Goal: Task Accomplishment & Management: Manage account settings

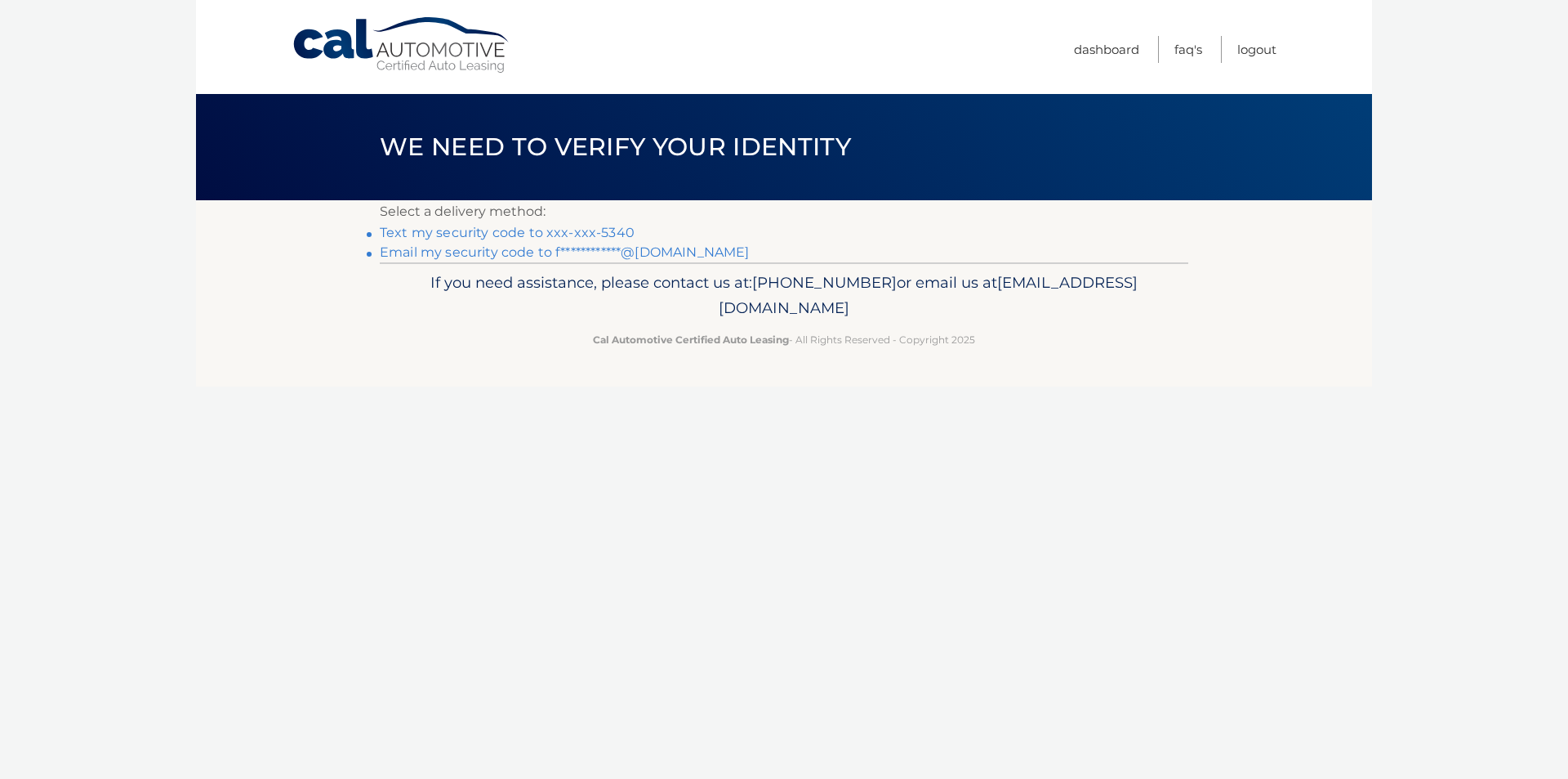
click at [570, 233] on link "Text my security code to xxx-xxx-5340" at bounding box center [507, 232] width 255 height 15
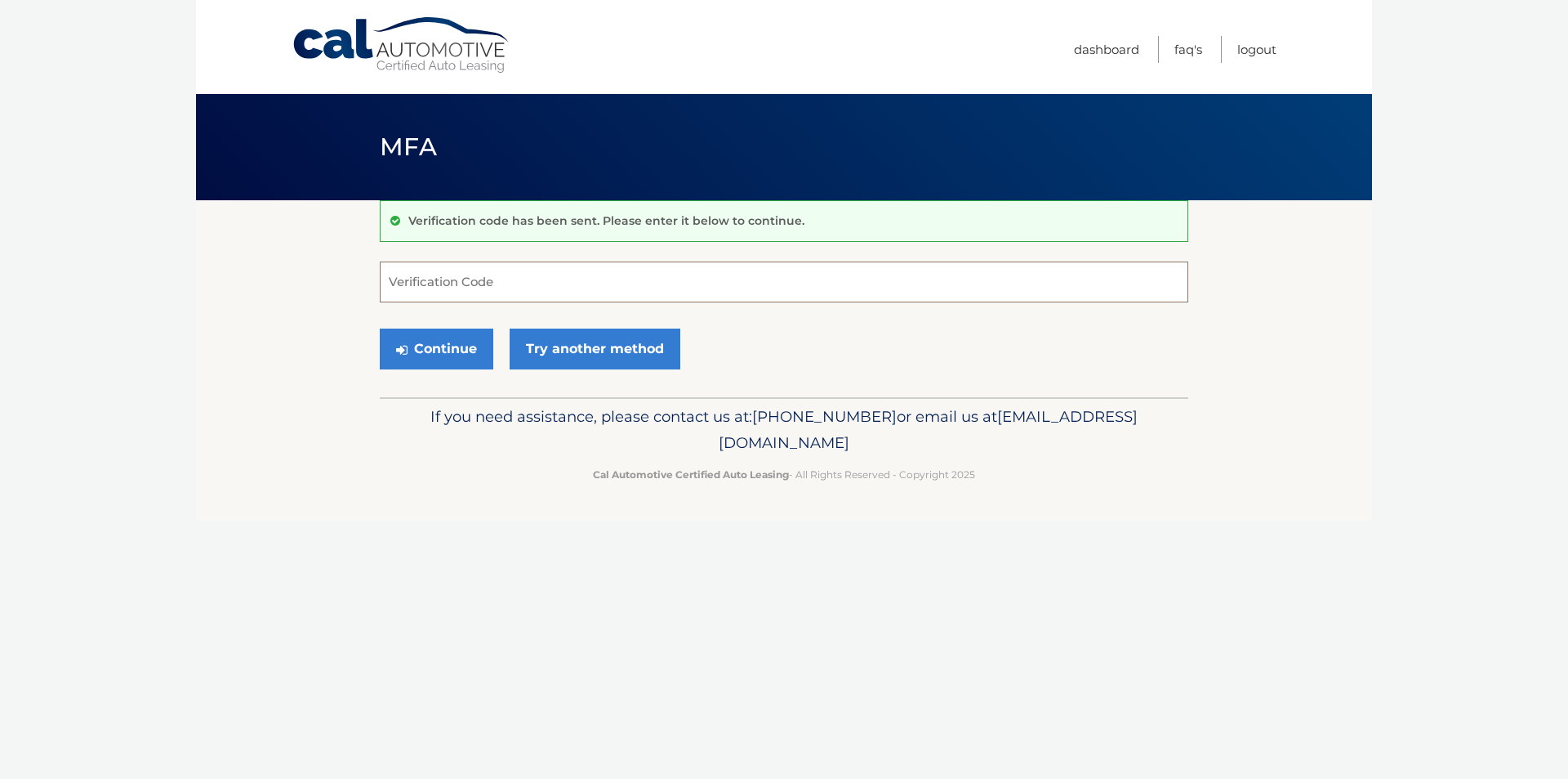
click at [545, 290] on input "Verification Code" at bounding box center [784, 281] width 808 height 41
type input "866499"
click at [445, 352] on button "Continue" at bounding box center [437, 348] width 114 height 41
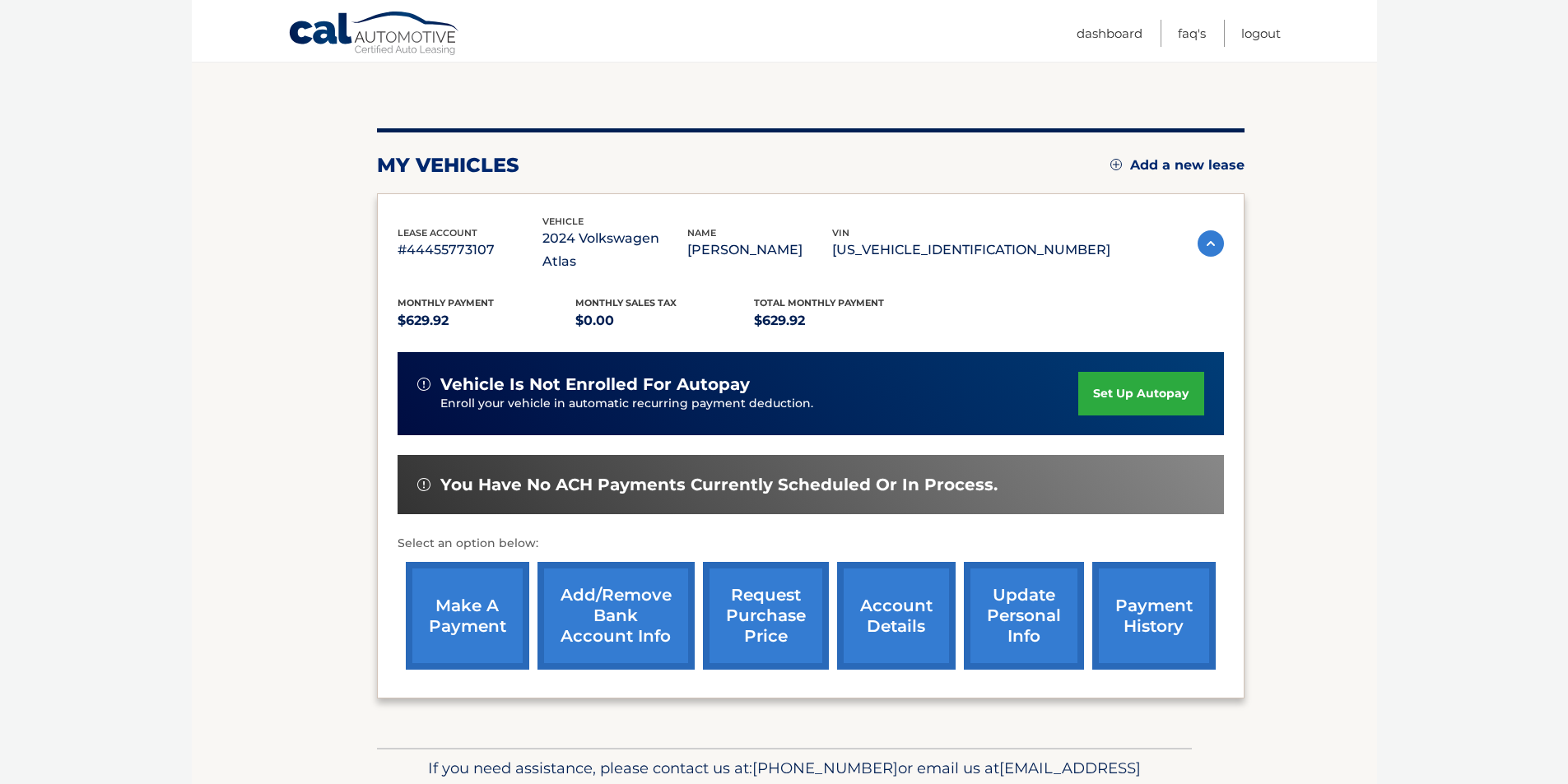
scroll to position [213, 0]
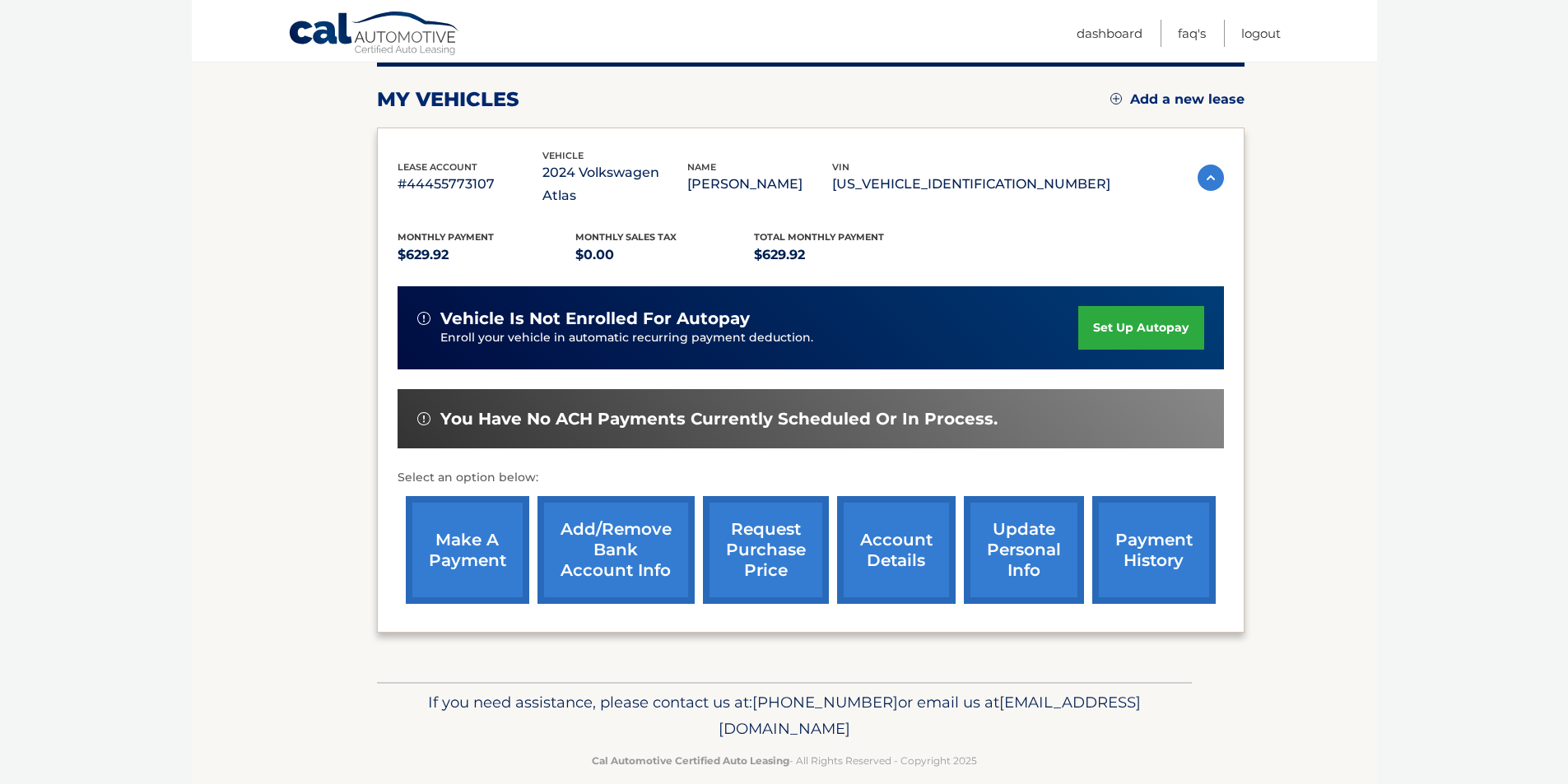
click at [458, 518] on link "make a payment" at bounding box center [467, 550] width 124 height 107
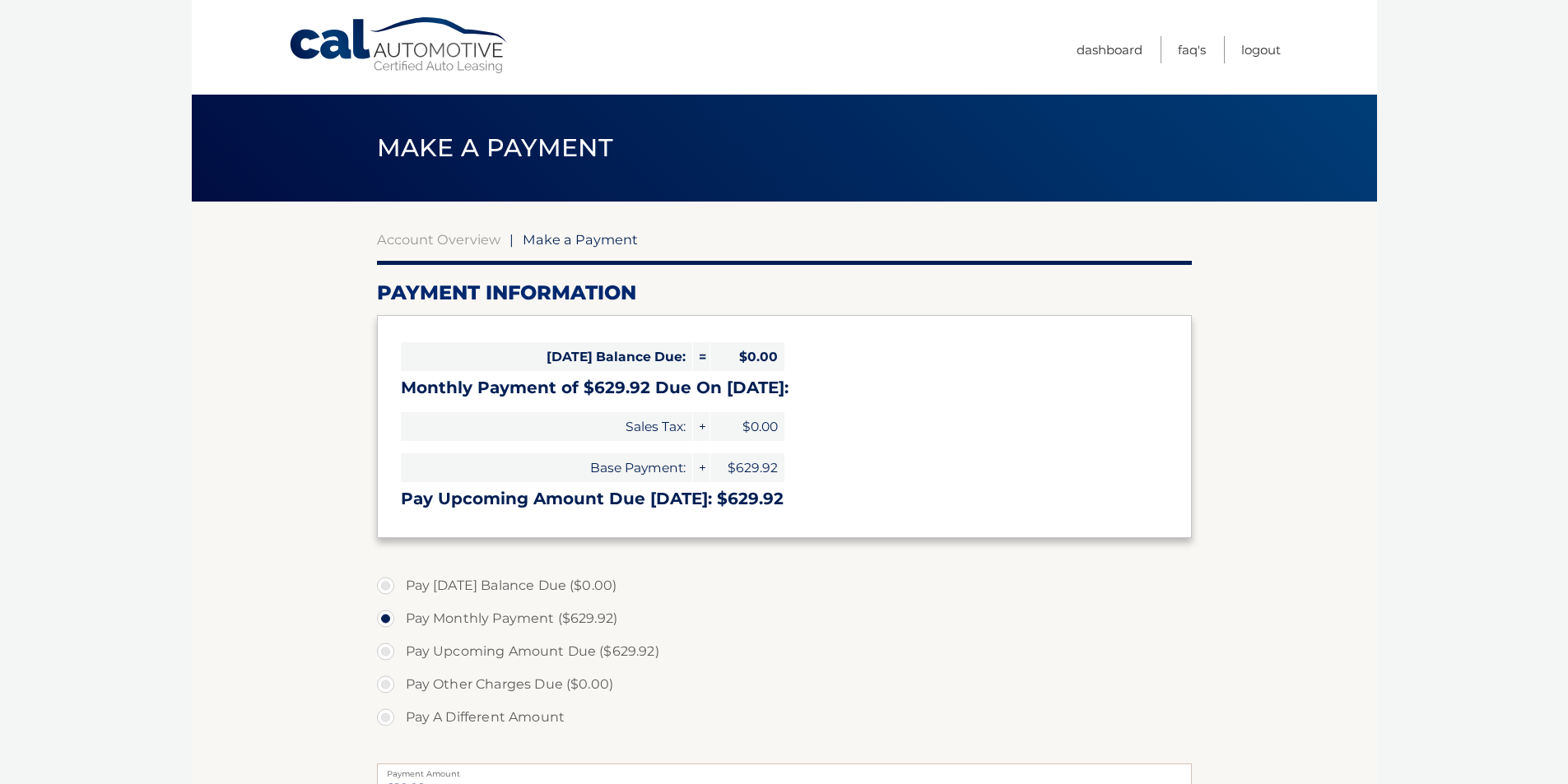
select select "MWM4N2Q3NjItYjg3ZS00NjYzLWE5MmEtZTRkNjY3ZTJiNDYz"
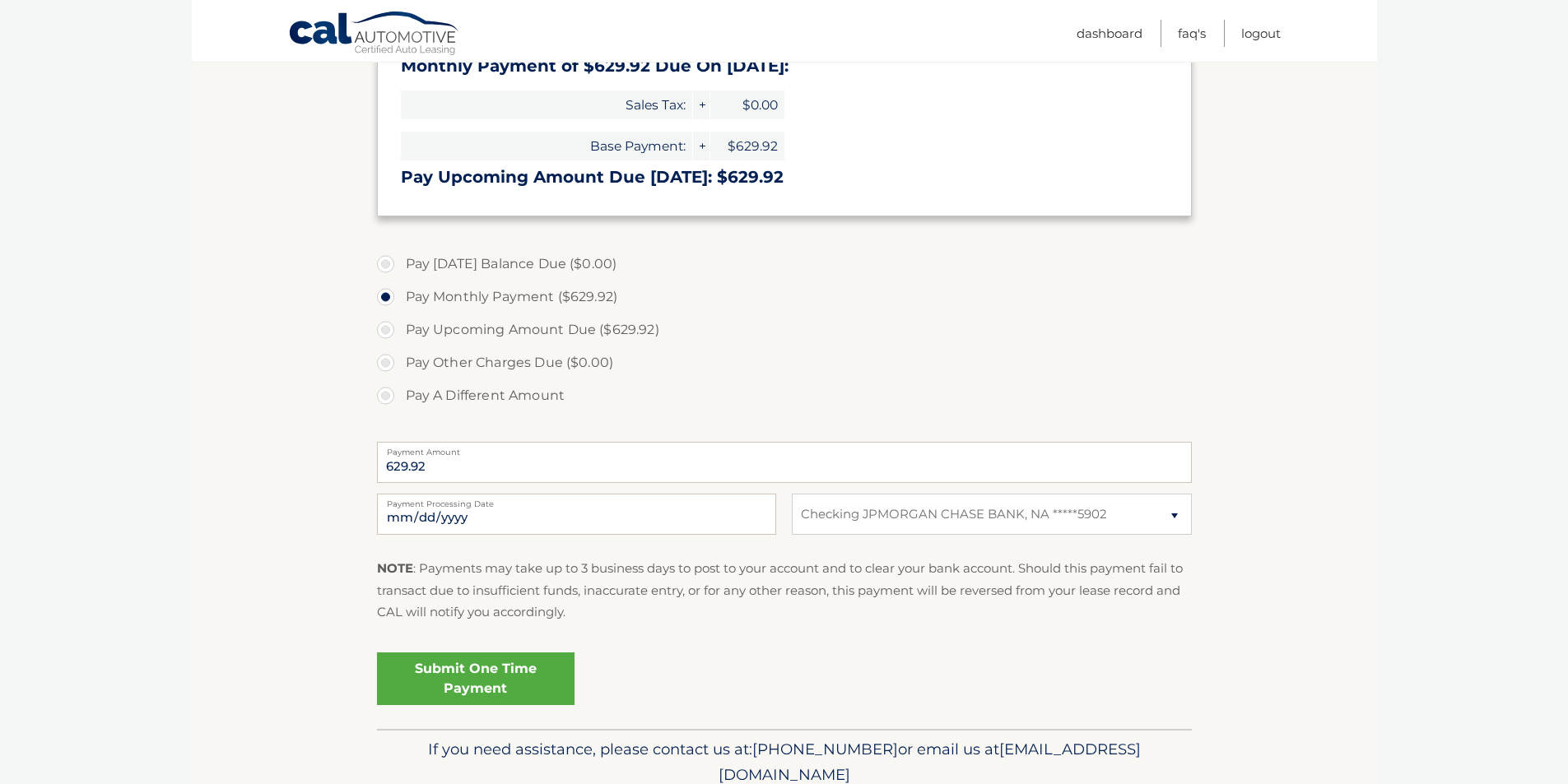
scroll to position [329, 0]
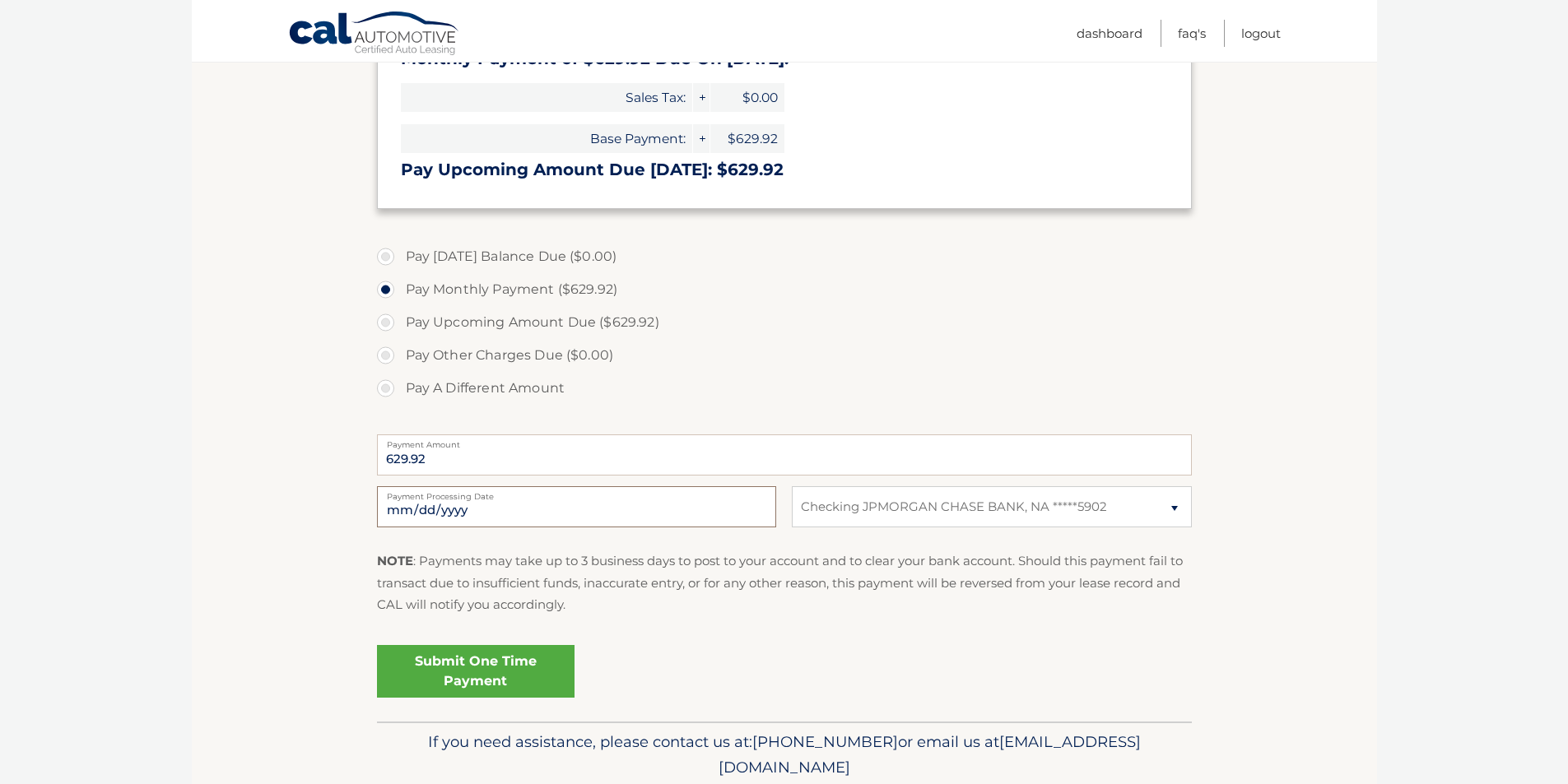
click at [474, 506] on input "2025-10-06" at bounding box center [577, 506] width 399 height 41
type input "2025-10-29"
click at [473, 660] on link "Submit One Time Payment" at bounding box center [476, 671] width 198 height 53
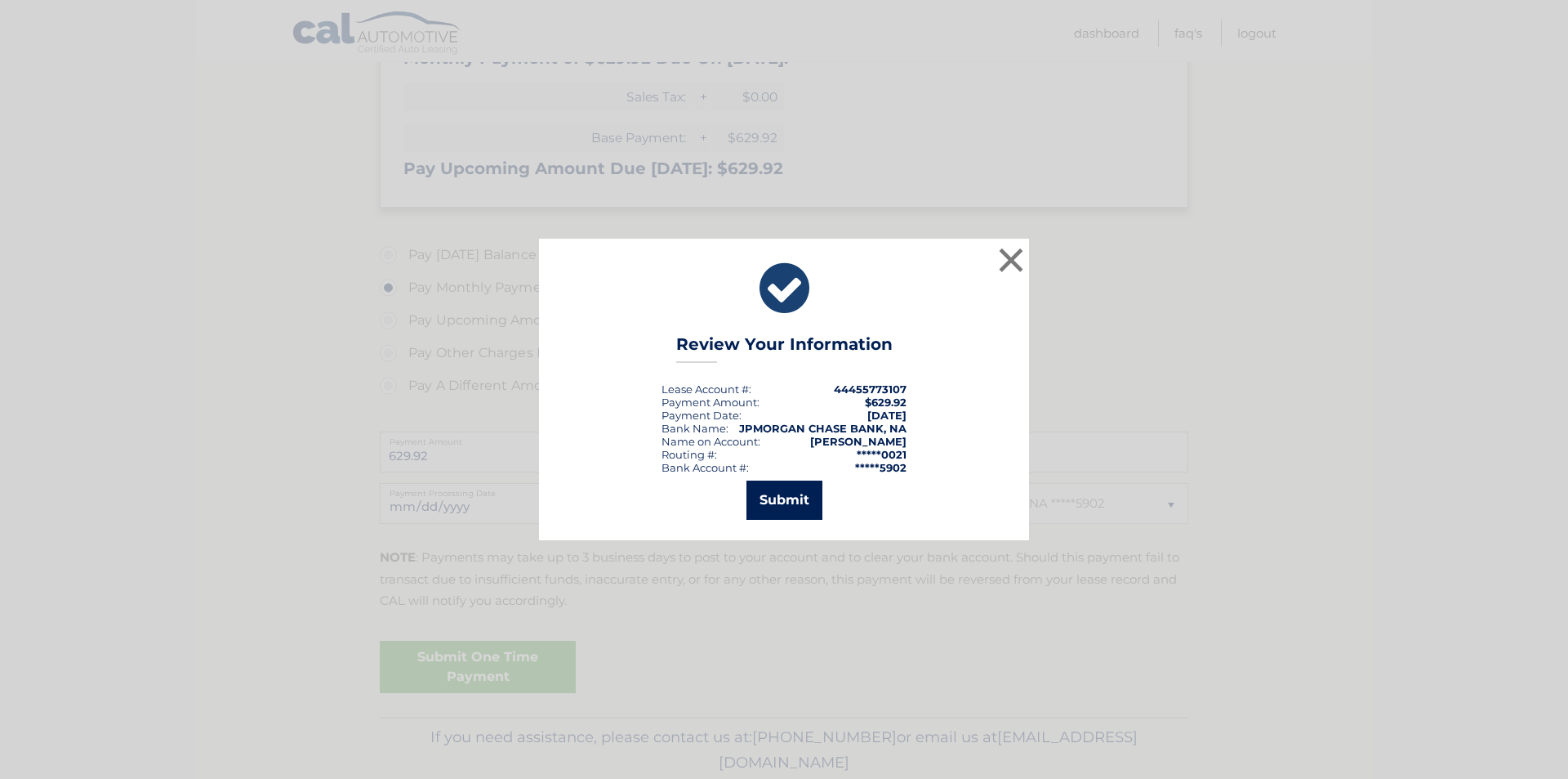
click at [785, 497] on button "Submit" at bounding box center [785, 499] width 76 height 39
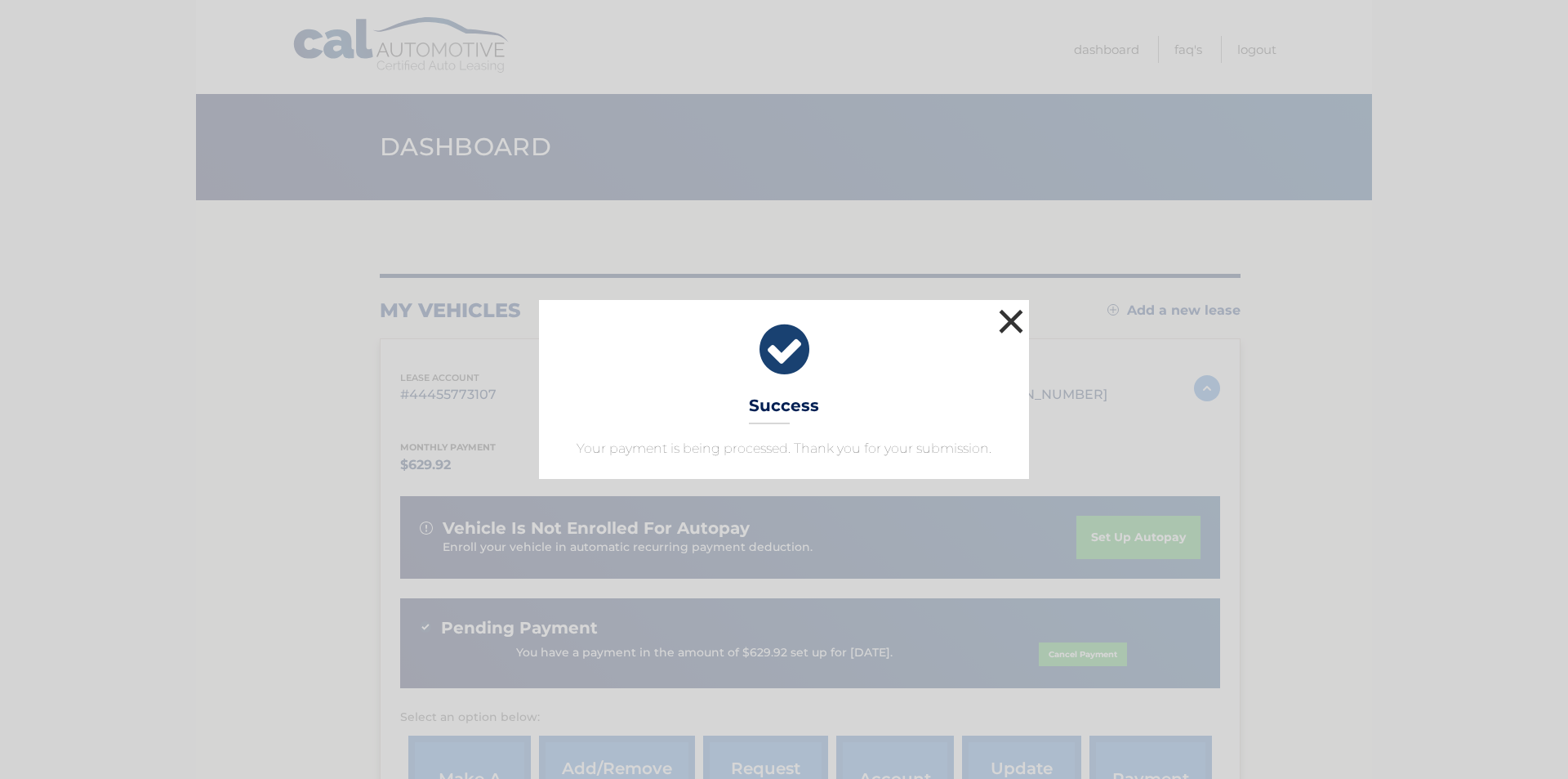
click at [1009, 315] on button "×" at bounding box center [1011, 321] width 33 height 33
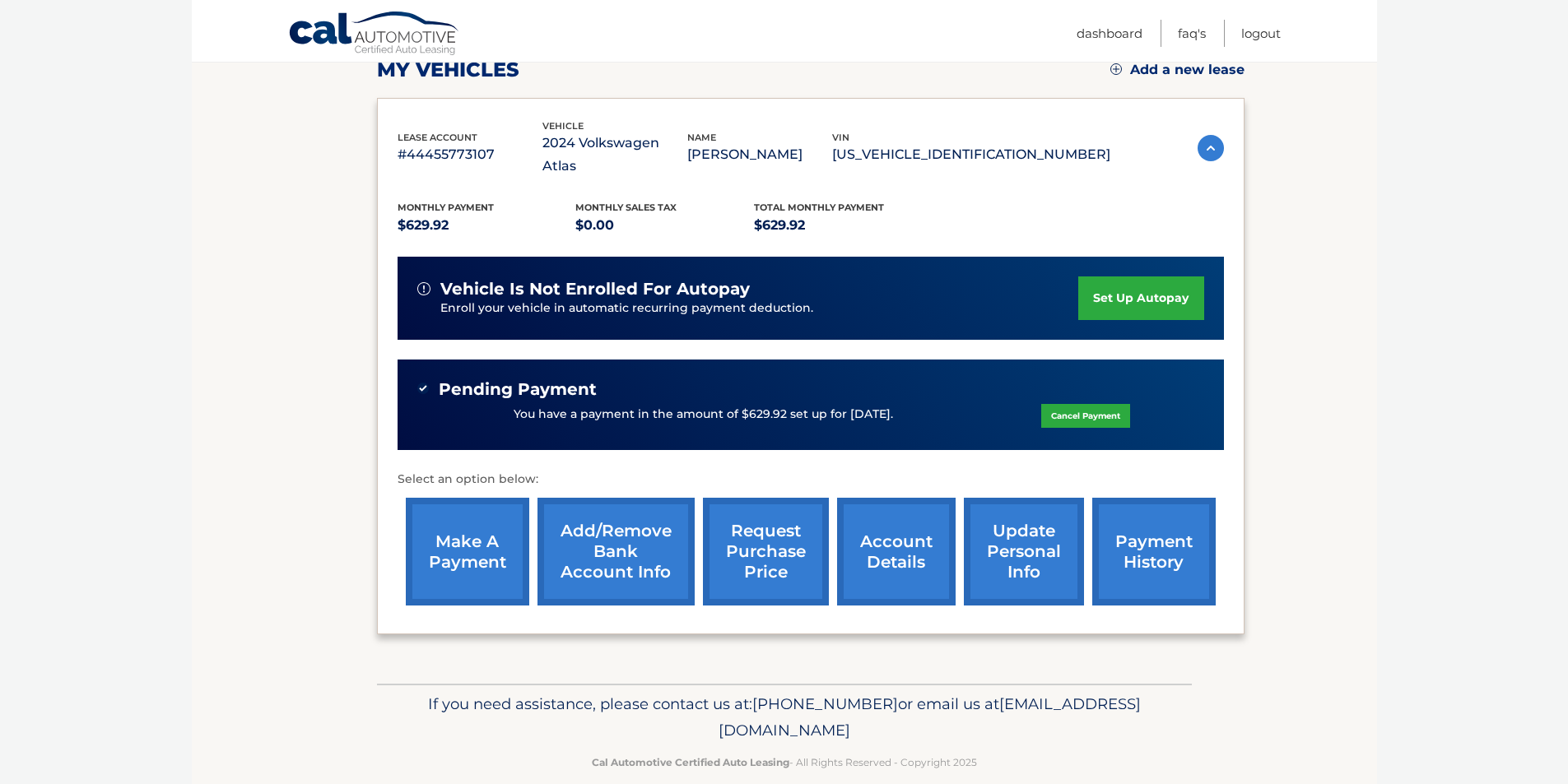
scroll to position [244, 0]
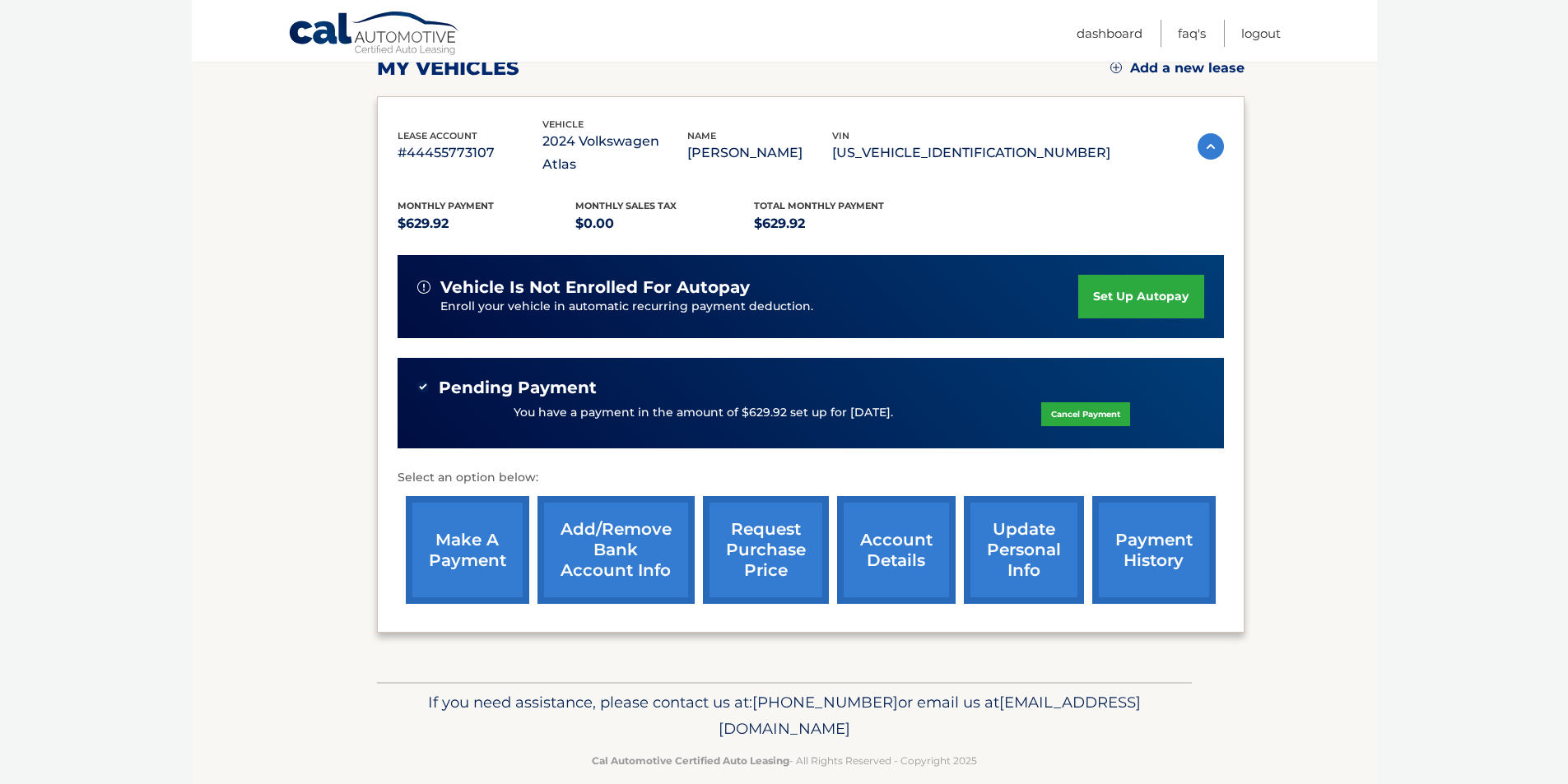
click at [1141, 526] on link "payment history" at bounding box center [1154, 550] width 124 height 107
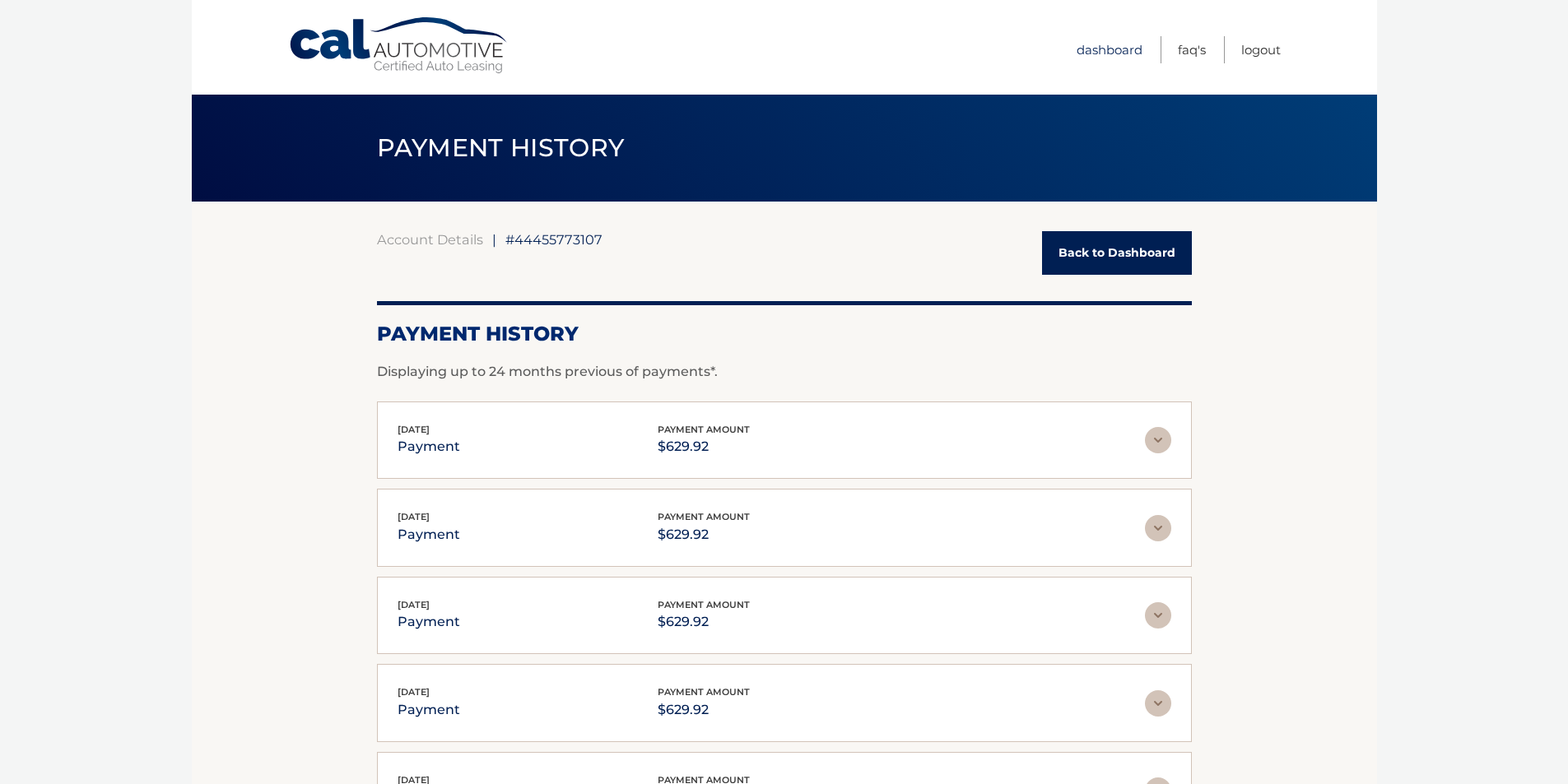
click at [1104, 45] on link "Dashboard" at bounding box center [1110, 50] width 66 height 27
